Goal: Navigation & Orientation: Find specific page/section

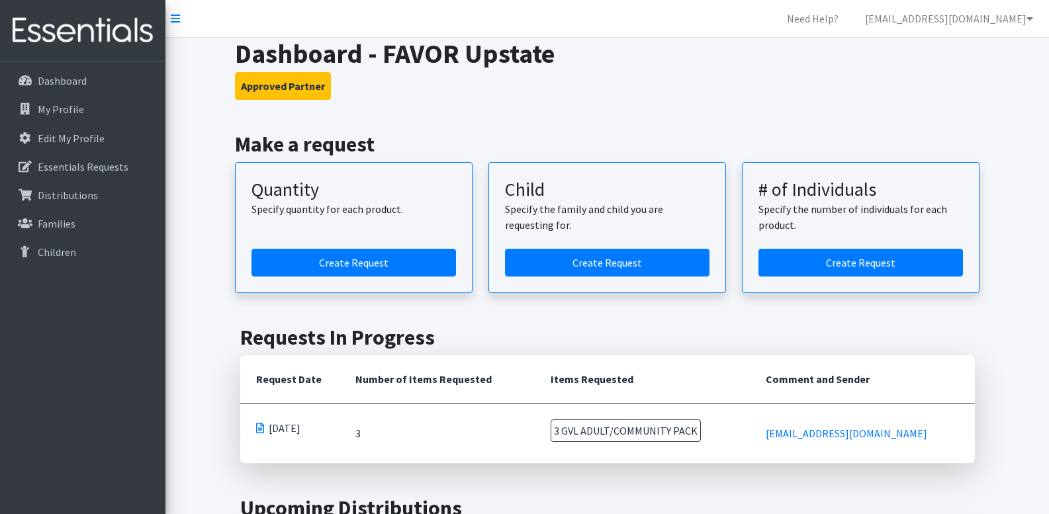
click at [87, 194] on p "Distributions" at bounding box center [68, 195] width 60 height 13
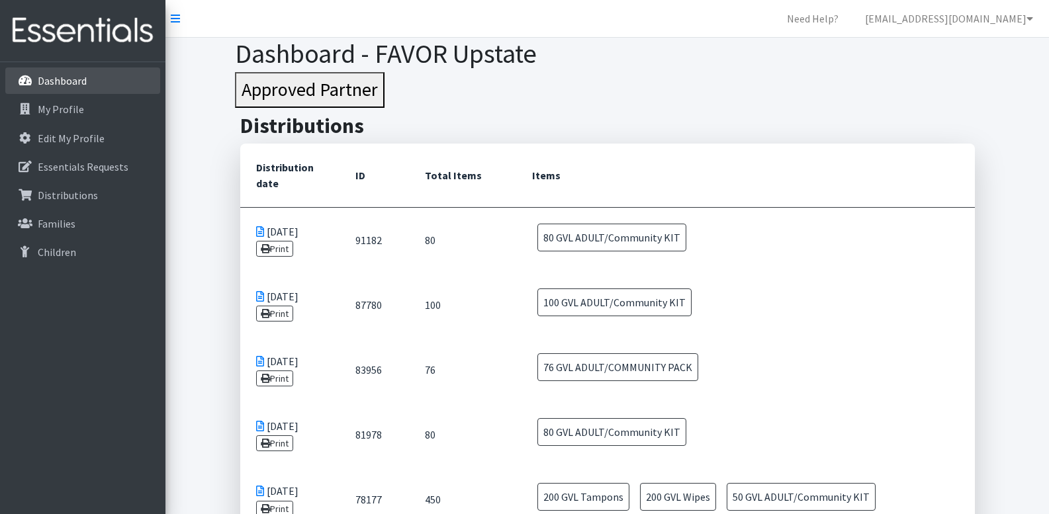
click at [71, 78] on p "Dashboard" at bounding box center [62, 80] width 49 height 13
